Goal: Information Seeking & Learning: Check status

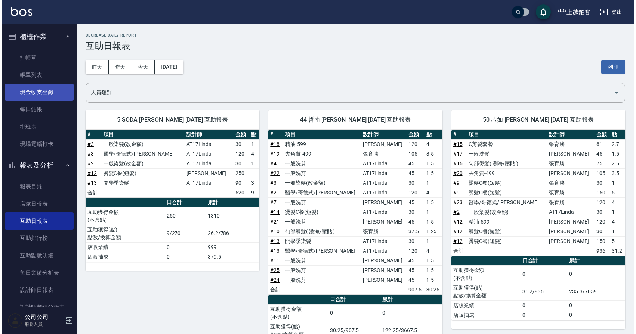
scroll to position [18, 0]
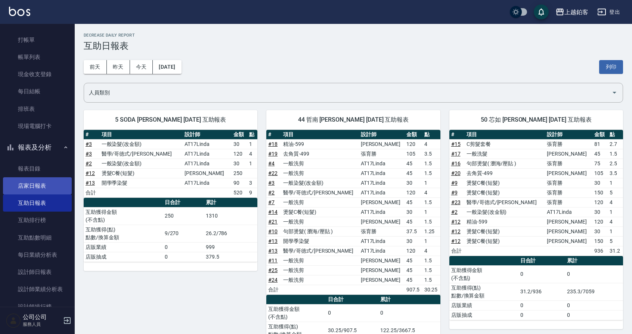
click at [43, 187] on link "店家日報表" at bounding box center [37, 185] width 69 height 17
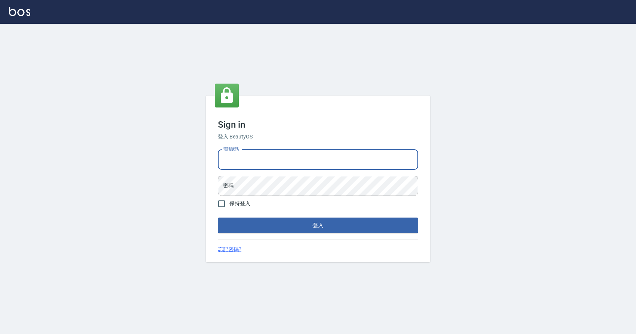
click at [250, 164] on input "電話號碼" at bounding box center [318, 160] width 200 height 20
type input "0424526080"
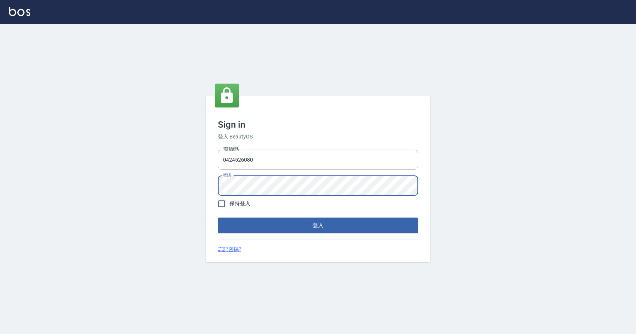
click at [218, 218] on button "登入" at bounding box center [318, 226] width 200 height 16
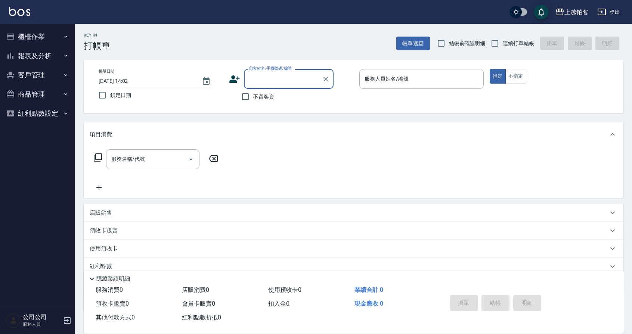
click at [36, 57] on button "報表及分析" at bounding box center [37, 55] width 69 height 19
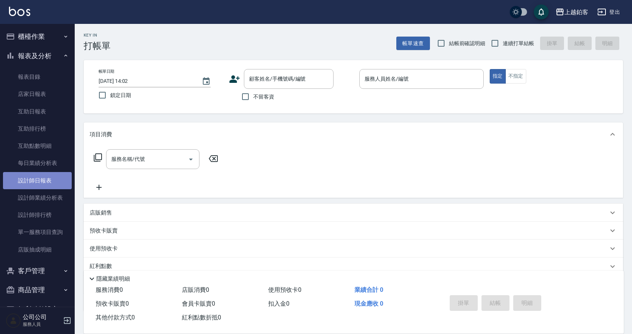
click at [44, 184] on link "設計師日報表" at bounding box center [37, 180] width 69 height 17
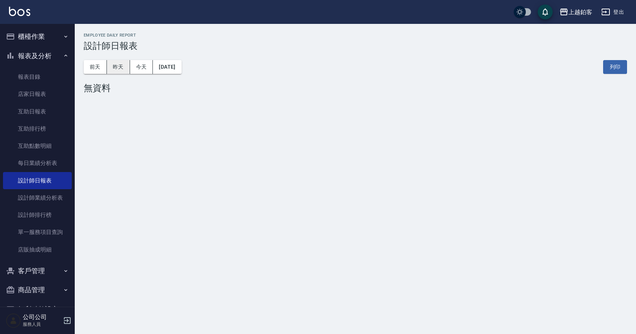
click at [124, 67] on button "昨天" at bounding box center [118, 67] width 23 height 14
